Goal: Information Seeking & Learning: Learn about a topic

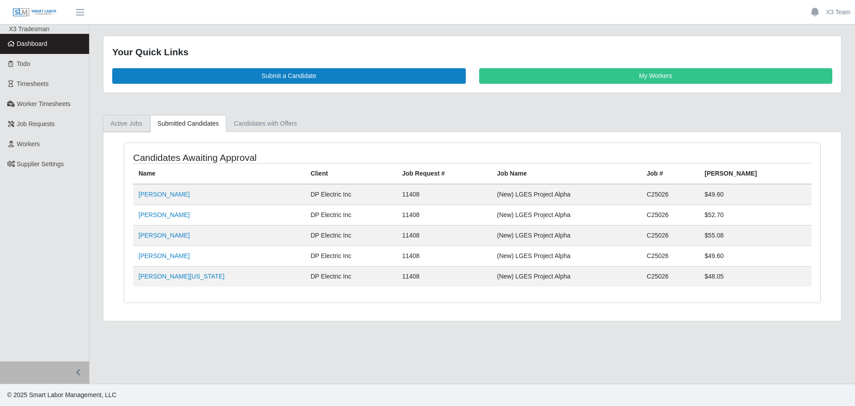
click at [126, 123] on link "Active Jobs" at bounding box center [126, 123] width 47 height 17
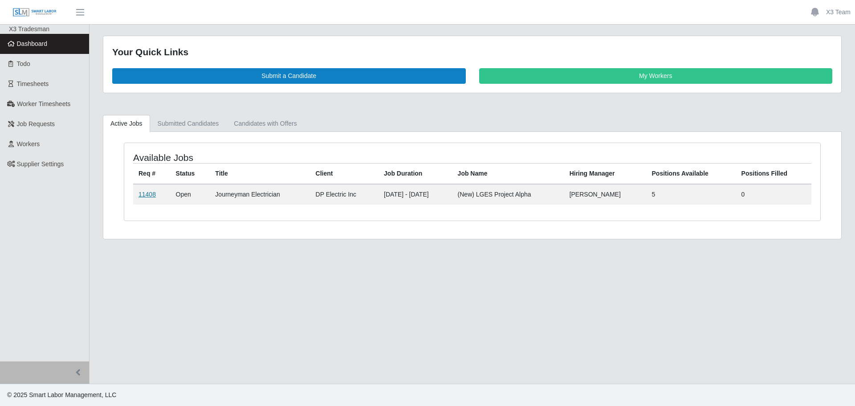
drag, startPoint x: 149, startPoint y: 193, endPoint x: 158, endPoint y: 193, distance: 8.5
click at [149, 193] on link "11408" at bounding box center [147, 194] width 17 height 7
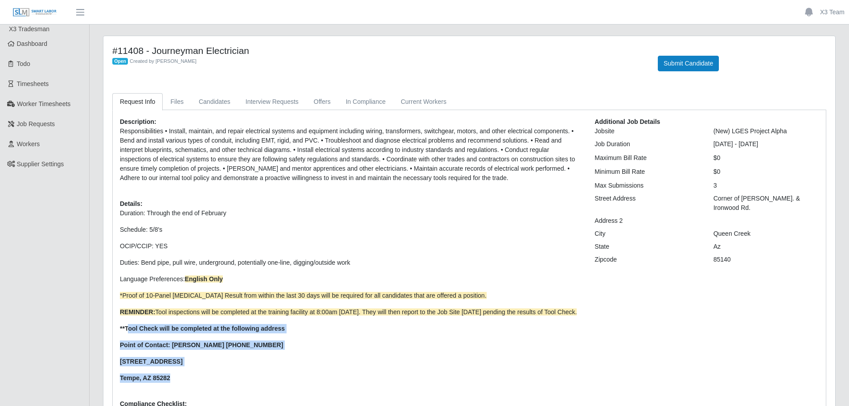
drag, startPoint x: 127, startPoint y: 342, endPoint x: 189, endPoint y: 382, distance: 73.5
click at [189, 382] on p "Duration: Through the end of February Schedule: 5/8's OCIP/CCIP: YES Duties: Be…" at bounding box center [350, 296] width 461 height 174
copy p "ool Check will be completed at the following address Point of Contact: [PERSON_…"
